Goal: Find specific page/section: Find specific page/section

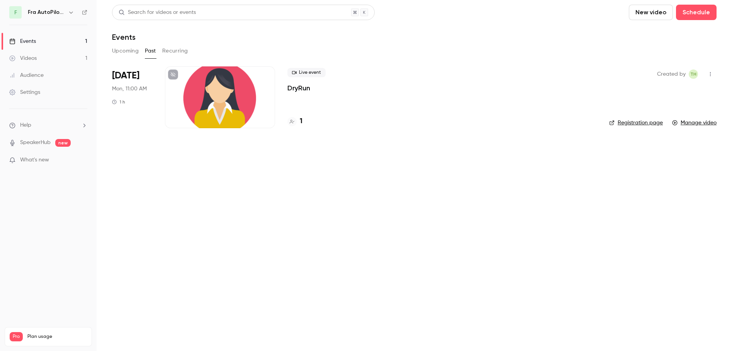
click at [228, 99] on div at bounding box center [220, 97] width 110 height 62
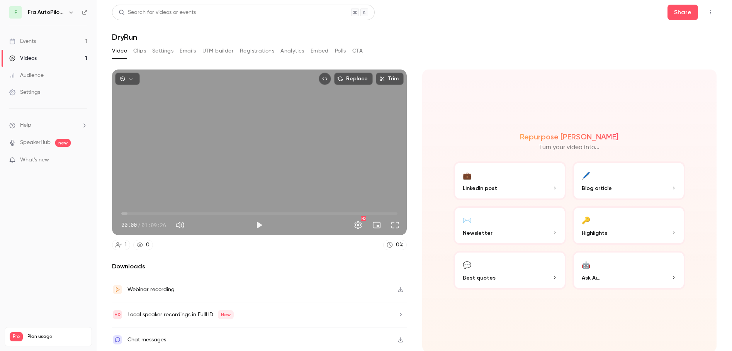
click at [22, 42] on div "Events" at bounding box center [22, 41] width 27 height 8
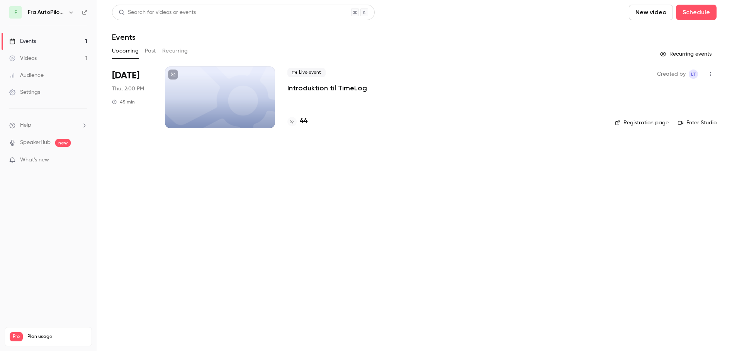
click at [151, 50] on button "Past" at bounding box center [150, 51] width 11 height 12
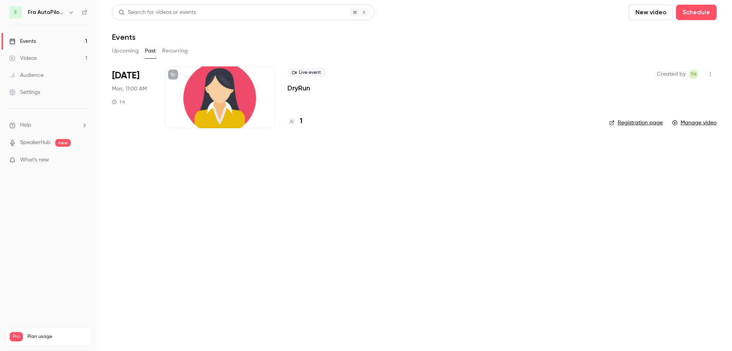
click at [215, 97] on div at bounding box center [220, 97] width 110 height 62
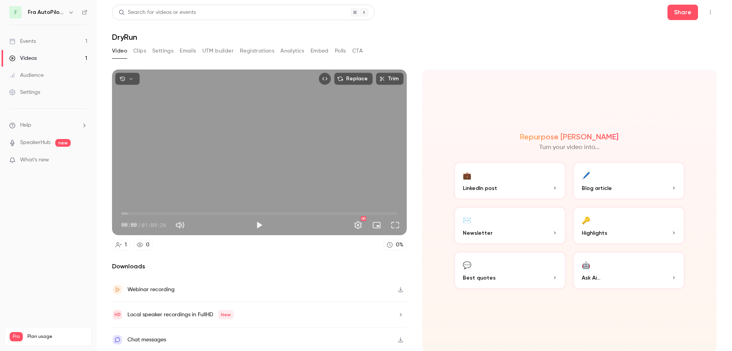
click at [563, 124] on div "Repurpose Ai Turn your video into... 💼 LinkedIn post 🖊️ Blog article ✉️ Newslet…" at bounding box center [569, 211] width 295 height 283
click at [87, 40] on link "Events 1" at bounding box center [48, 41] width 97 height 17
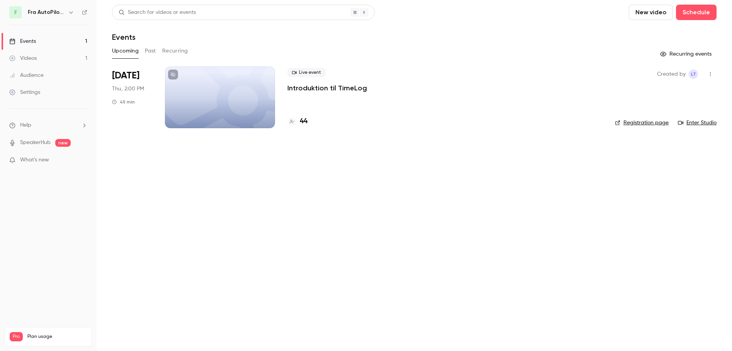
click at [151, 49] on button "Past" at bounding box center [150, 51] width 11 height 12
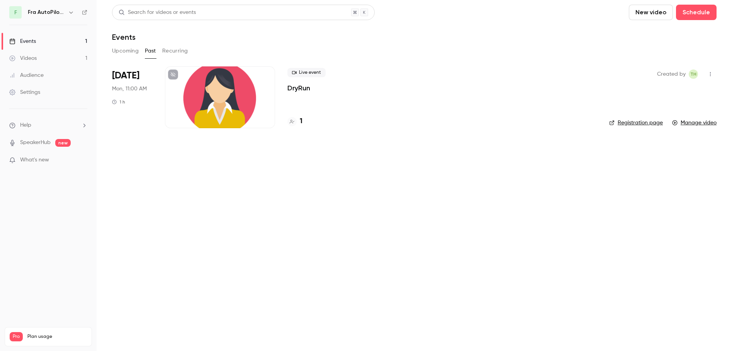
click at [212, 93] on div at bounding box center [220, 97] width 110 height 62
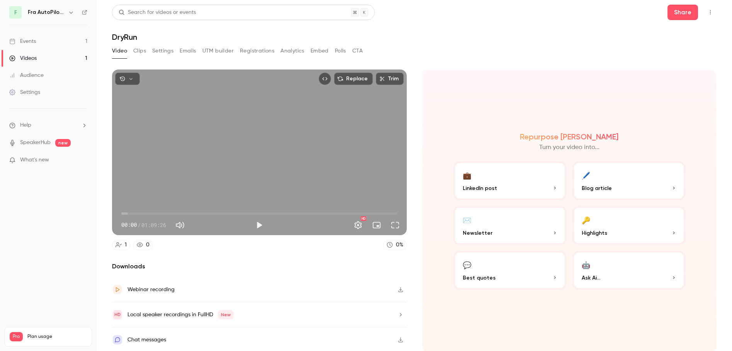
click at [22, 41] on div "Events" at bounding box center [22, 41] width 27 height 8
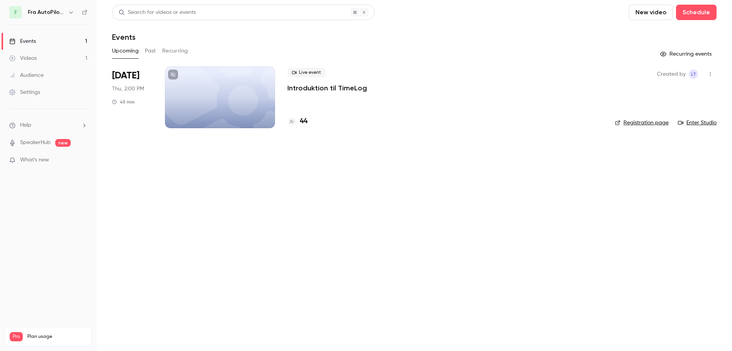
click at [150, 47] on button "Past" at bounding box center [150, 51] width 11 height 12
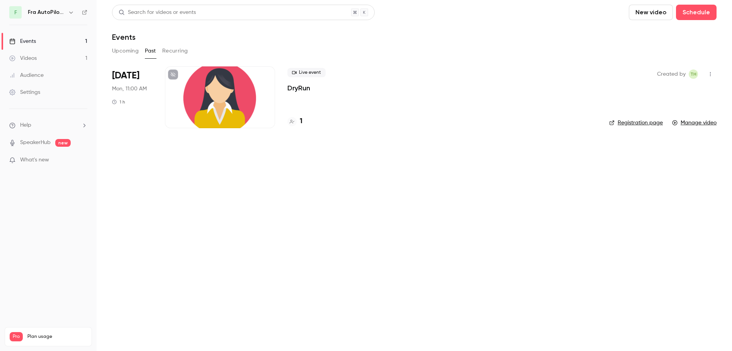
click at [25, 39] on div "Events" at bounding box center [22, 41] width 27 height 8
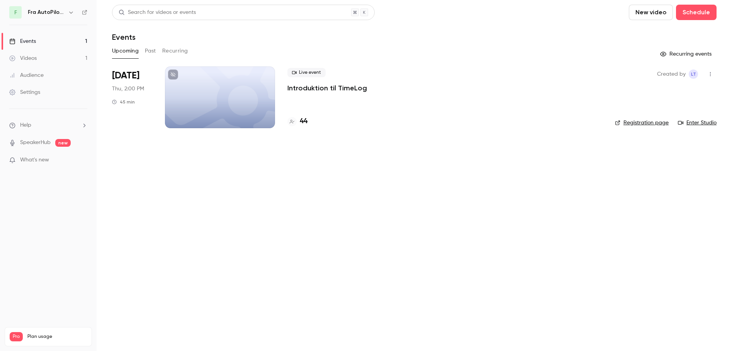
click at [156, 48] on button "Past" at bounding box center [150, 51] width 11 height 12
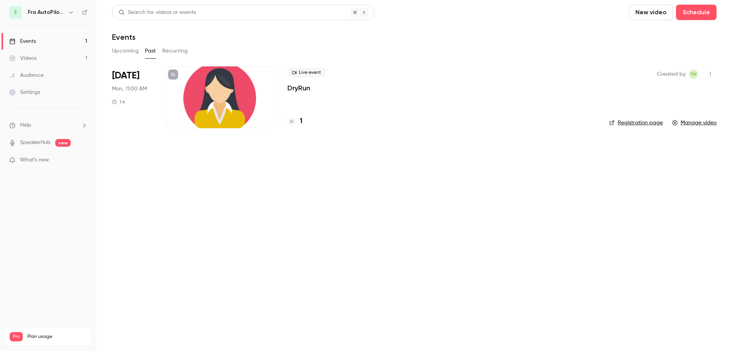
click at [313, 8] on div "Search for videos or events" at bounding box center [243, 12] width 263 height 15
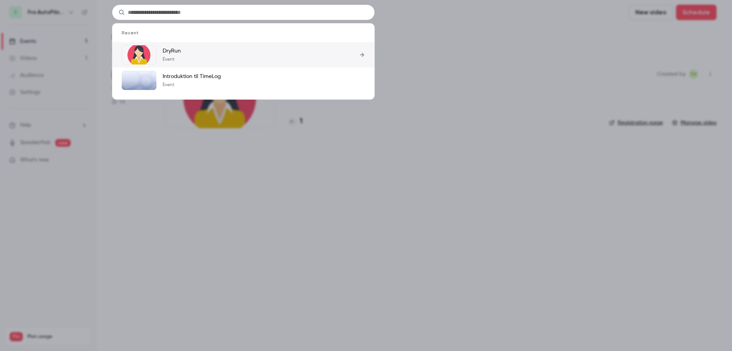
click at [360, 51] on div at bounding box center [362, 54] width 6 height 19
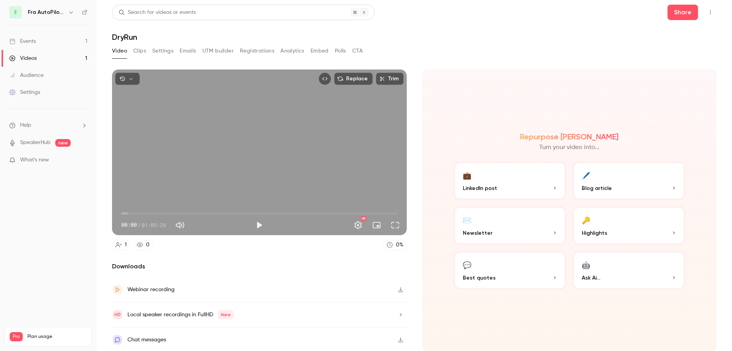
click at [27, 40] on div "Events" at bounding box center [22, 41] width 27 height 8
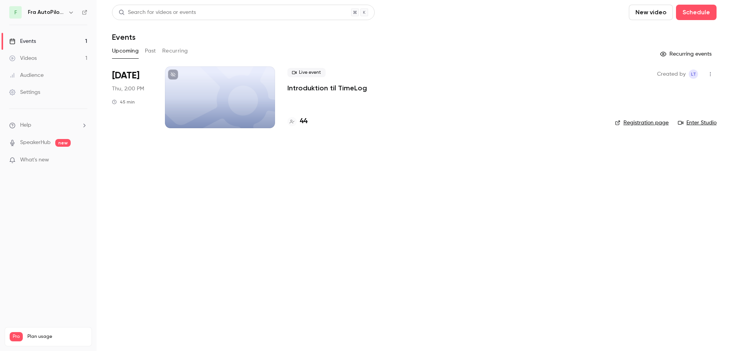
click at [711, 72] on icon "button" at bounding box center [710, 73] width 6 height 5
click at [555, 181] on div at bounding box center [366, 175] width 732 height 351
click at [152, 50] on button "Past" at bounding box center [150, 51] width 11 height 12
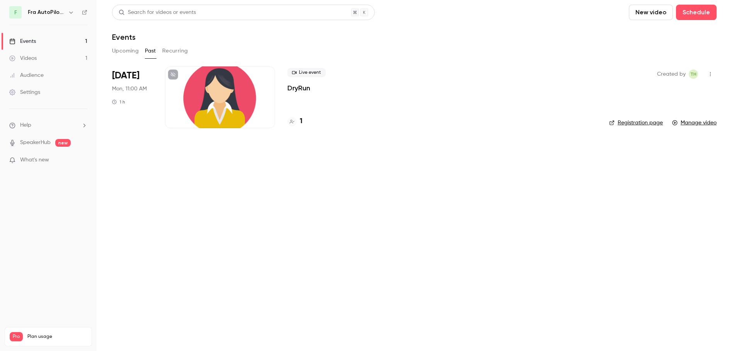
click at [712, 74] on icon "button" at bounding box center [710, 73] width 6 height 5
click at [390, 225] on div at bounding box center [366, 175] width 732 height 351
